Goal: Task Accomplishment & Management: Use online tool/utility

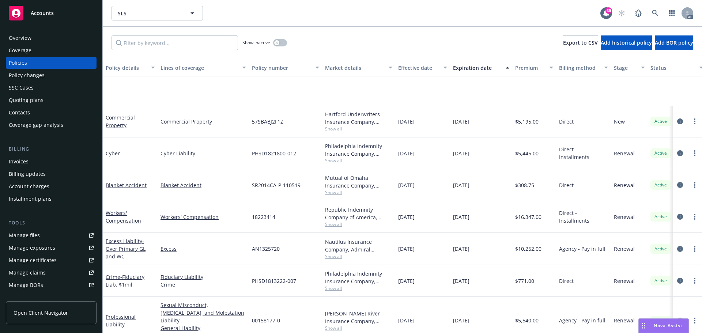
scroll to position [73, 0]
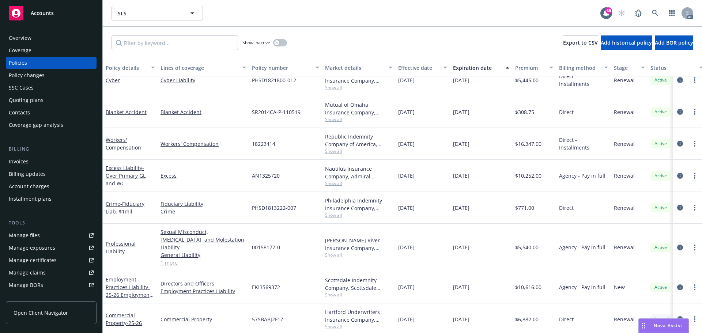
click at [337, 253] on span "Show all" at bounding box center [358, 255] width 67 height 6
click at [170, 259] on link "1 more" at bounding box center [203, 263] width 86 height 8
click at [125, 170] on link "Excess Liability - Over Primary GL and WC" at bounding box center [126, 176] width 40 height 22
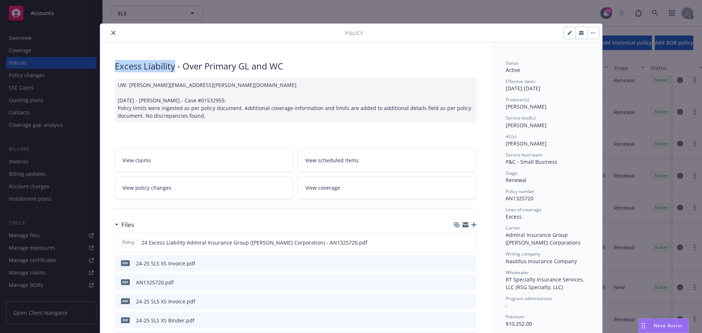
drag, startPoint x: 112, startPoint y: 67, endPoint x: 171, endPoint y: 68, distance: 58.9
click at [171, 68] on div "Excess Liability - Over Primary GL and WC" at bounding box center [296, 66] width 362 height 12
copy div "Excess Liability"
click at [110, 36] on button "close" at bounding box center [113, 33] width 9 height 9
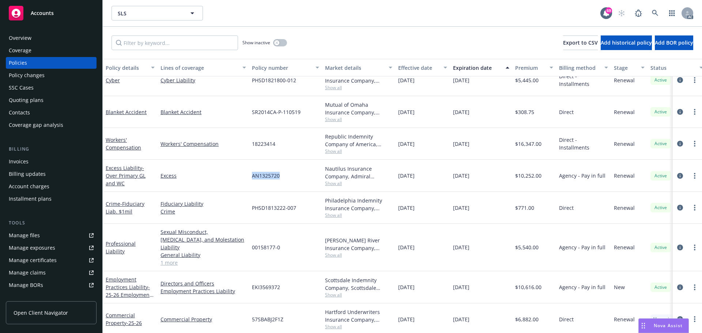
drag, startPoint x: 283, startPoint y: 176, endPoint x: 253, endPoint y: 179, distance: 30.2
click at [253, 179] on div "AN1325720" at bounding box center [285, 176] width 73 height 32
copy span "AN1325720"
drag, startPoint x: 484, startPoint y: 176, endPoint x: 454, endPoint y: 180, distance: 30.9
click at [454, 180] on div "09/13/2025" at bounding box center [481, 176] width 62 height 32
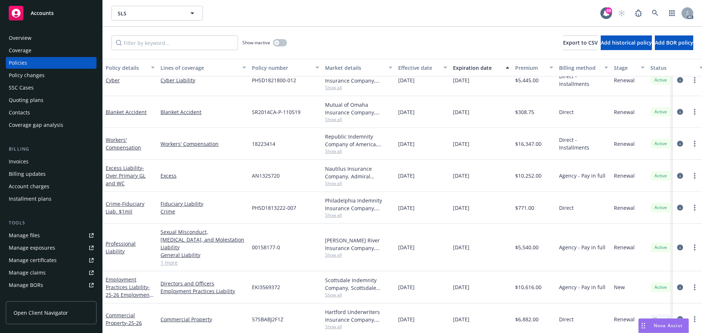
copy span "09/13/2025"
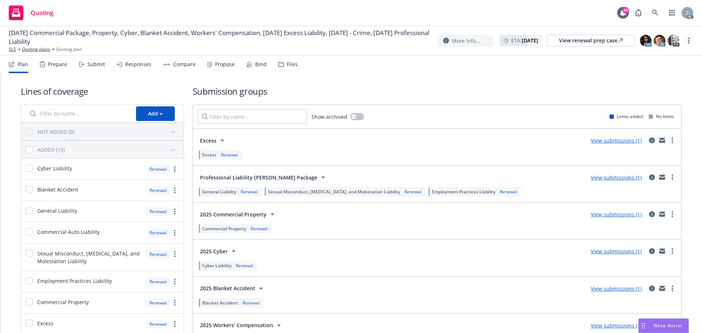
click at [687, 42] on link "more" at bounding box center [688, 40] width 9 height 9
click at [646, 58] on link "Copy logging email" at bounding box center [652, 55] width 82 height 15
click at [688, 44] on link "more" at bounding box center [688, 40] width 9 height 9
click at [661, 58] on link "Copy logging email" at bounding box center [652, 55] width 82 height 15
click at [92, 67] on div "Submit" at bounding box center [96, 64] width 18 height 6
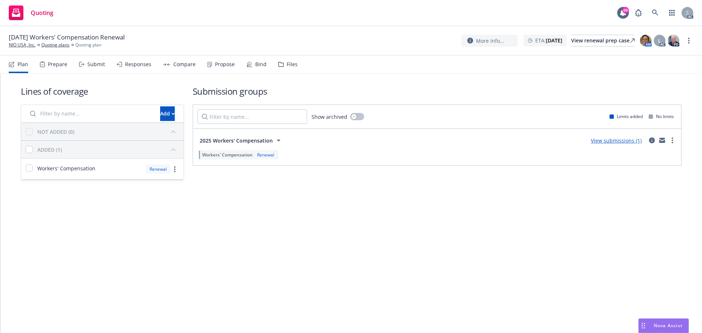
click at [92, 67] on div "Submit" at bounding box center [96, 64] width 18 height 6
